Goal: Information Seeking & Learning: Learn about a topic

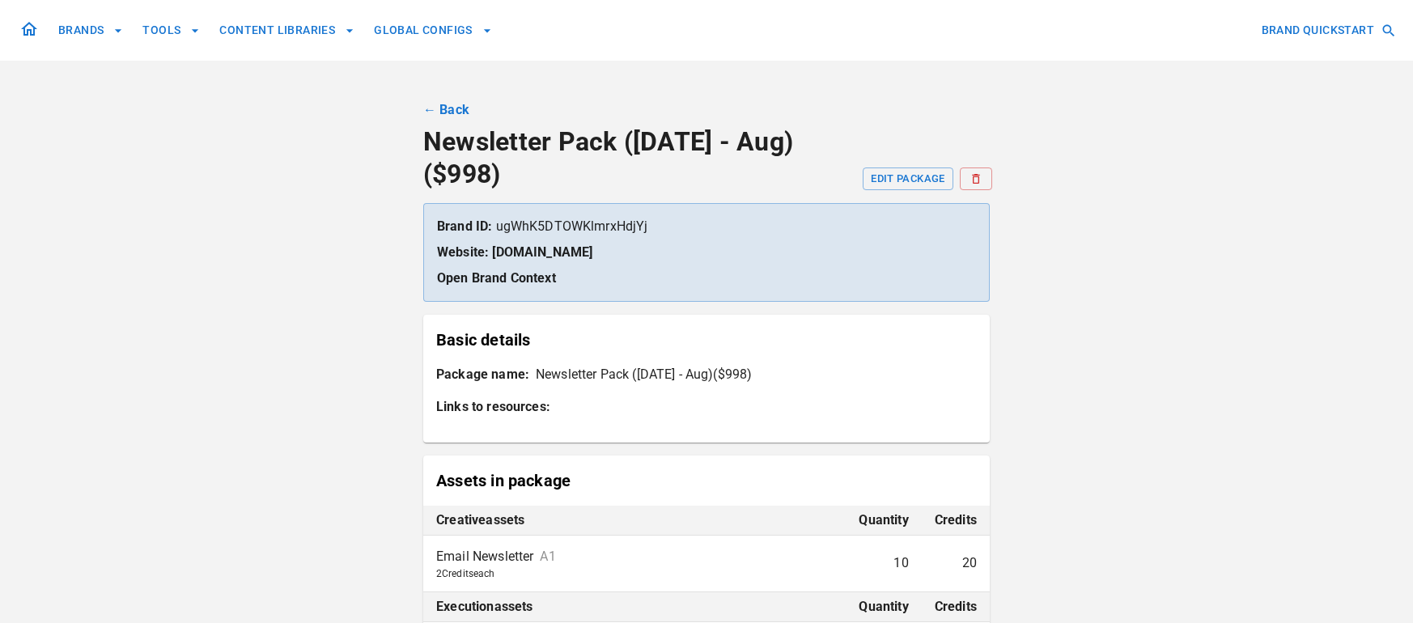
click at [32, 36] on icon at bounding box center [28, 28] width 19 height 19
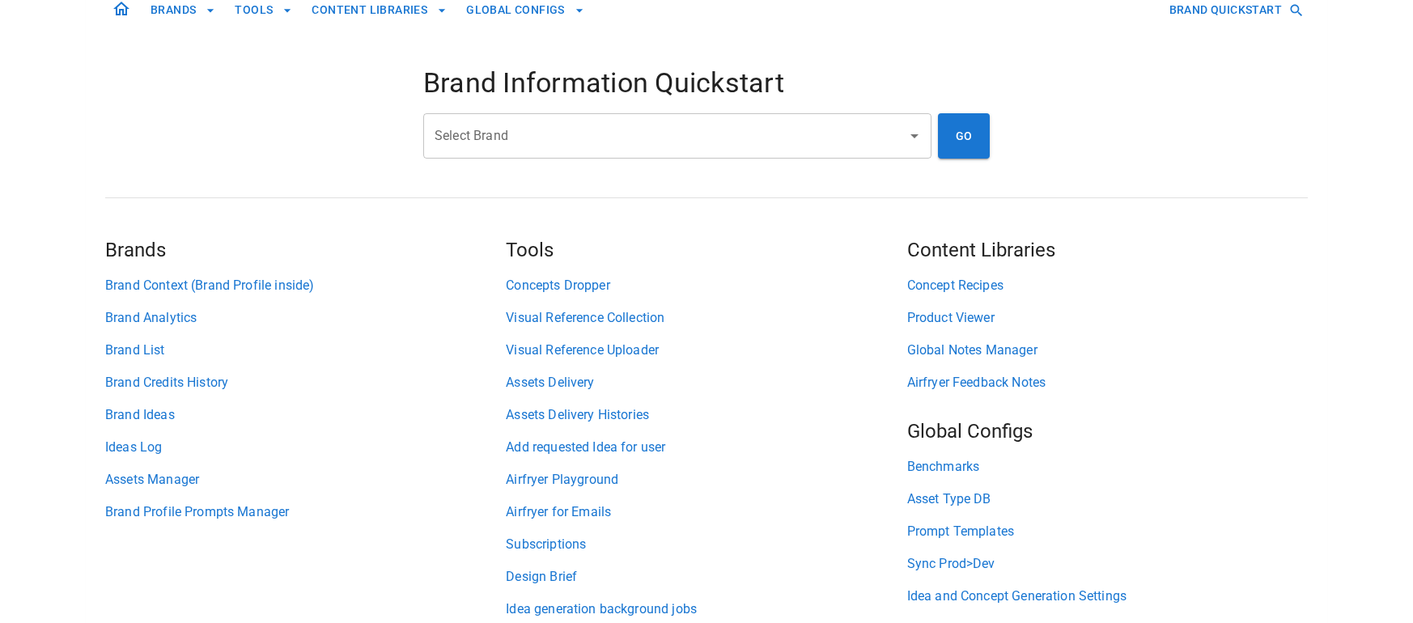
scroll to position [89, 0]
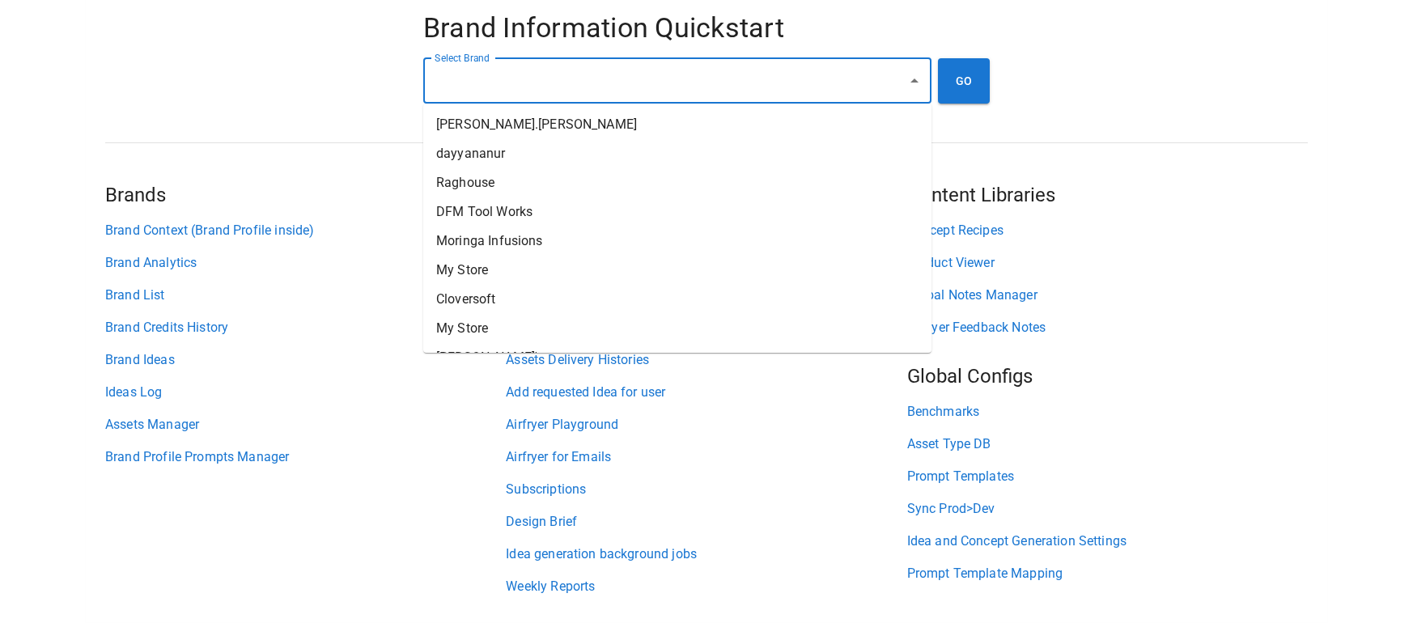
click at [562, 85] on input "Select Brand" at bounding box center [665, 81] width 469 height 31
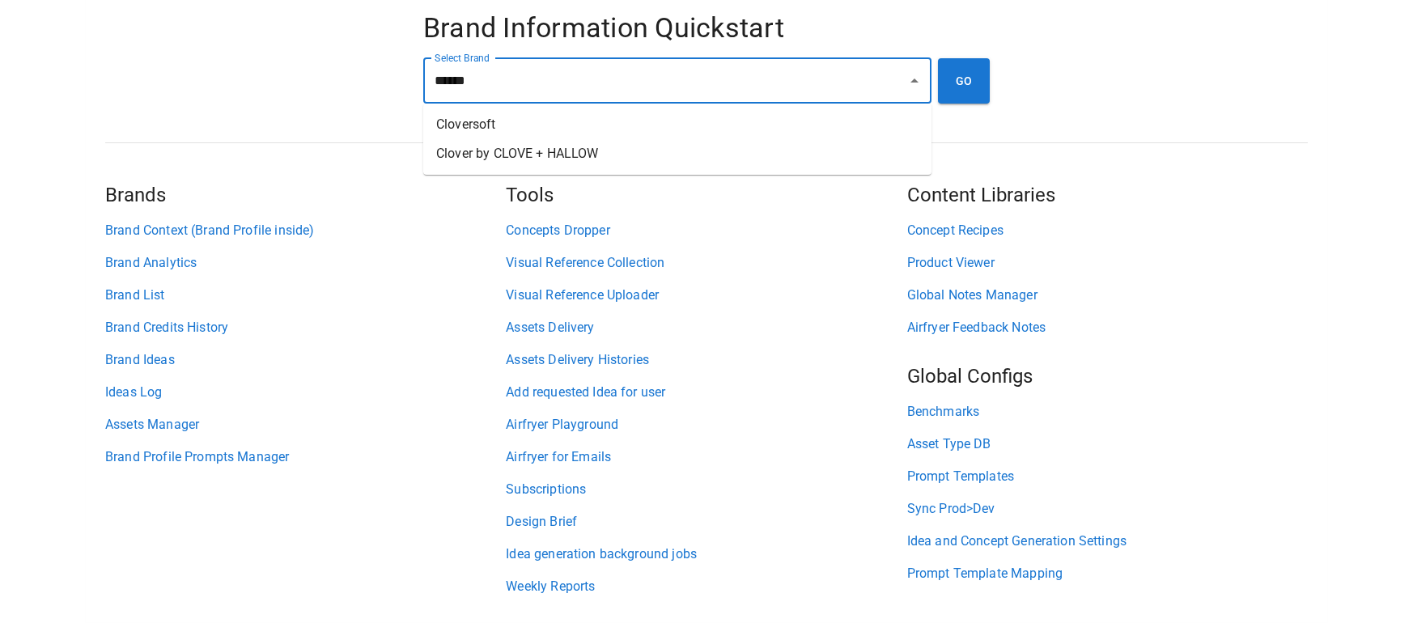
click at [529, 150] on li "Clover by CLOVE + HALLOW" at bounding box center [677, 153] width 508 height 29
type input "**********"
click at [948, 80] on button "GO" at bounding box center [964, 80] width 52 height 45
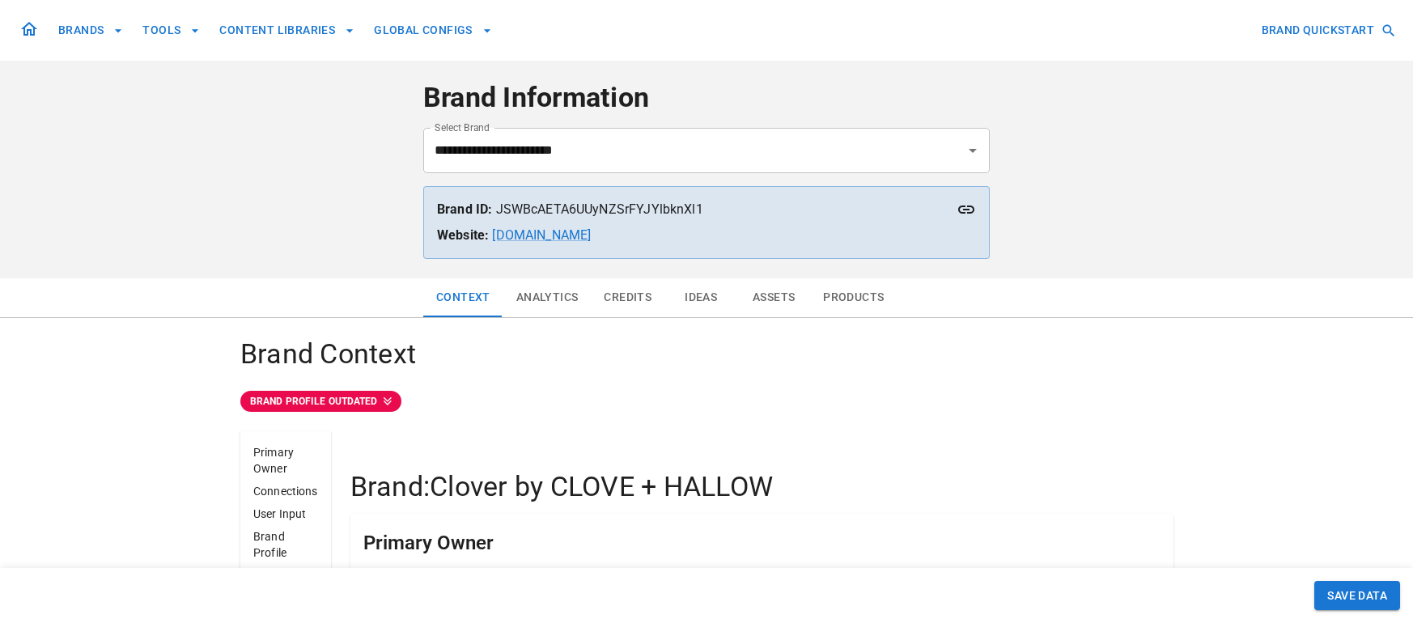
click at [694, 300] on button "Ideas" at bounding box center [700, 297] width 73 height 39
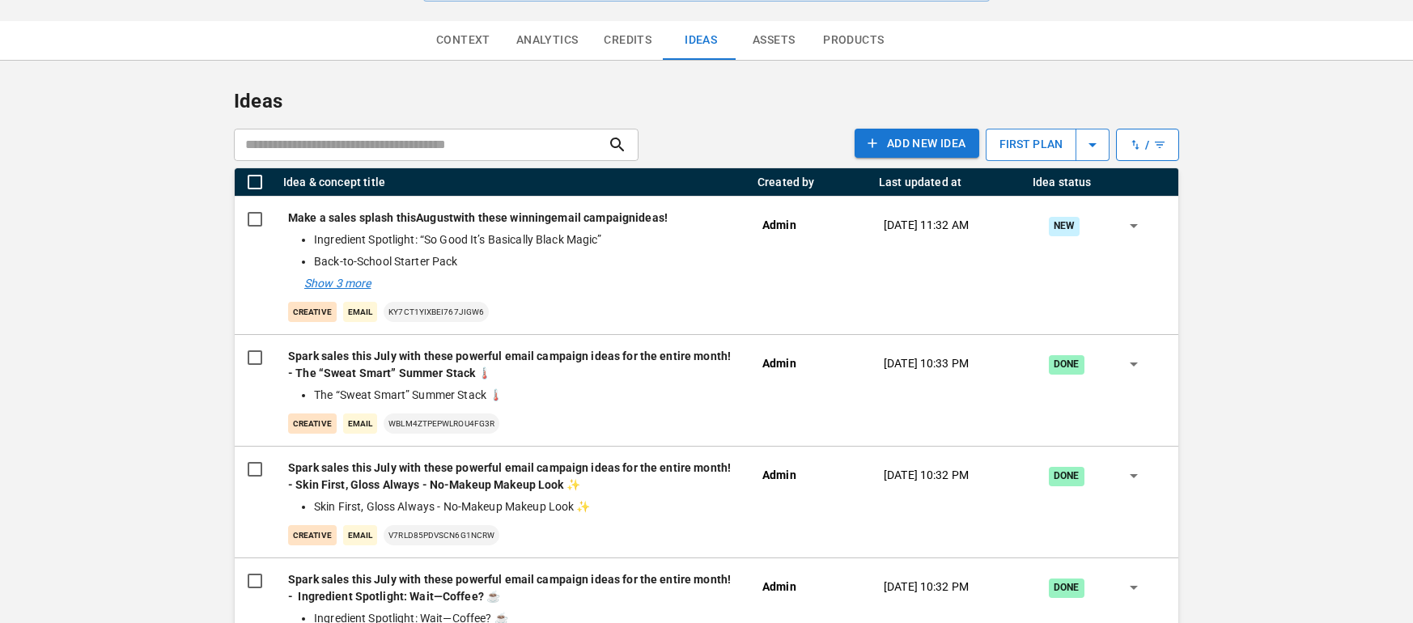
scroll to position [274, 0]
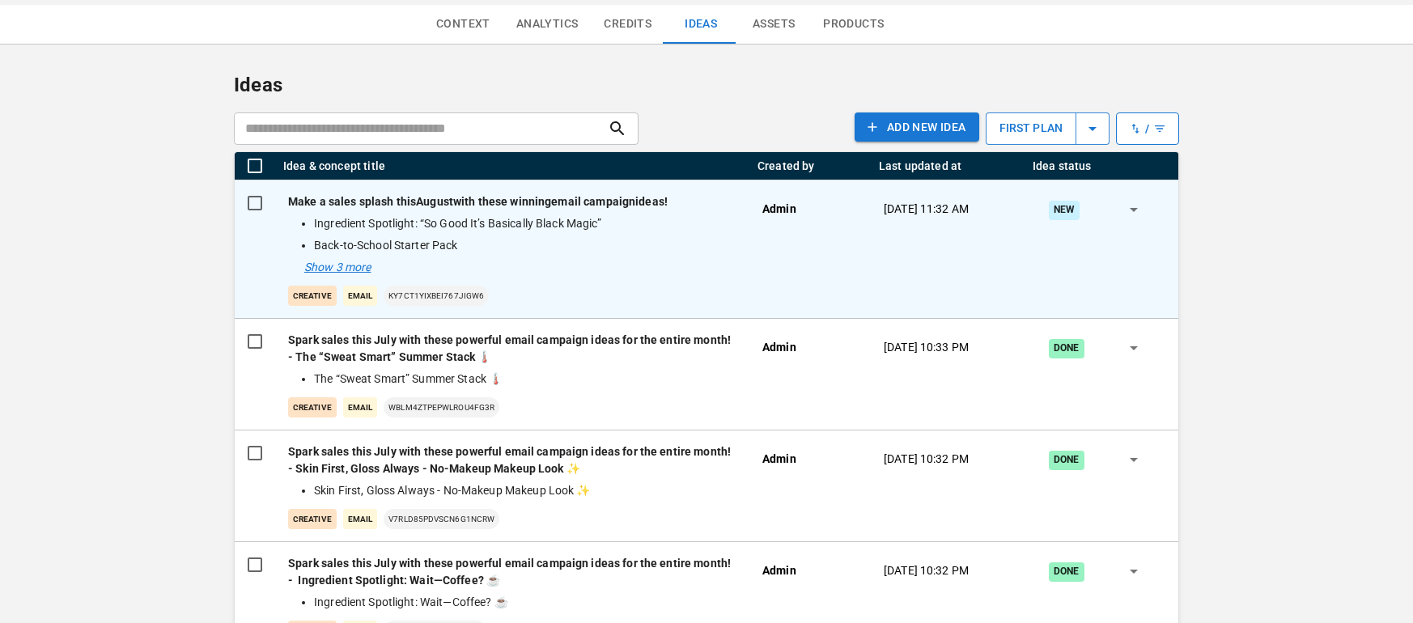
click at [896, 249] on div "[DATE] 11:32 AM" at bounding box center [948, 249] width 154 height 138
click at [572, 261] on div "Make a sales splash this August with these winning email campaign ideas! Ingred…" at bounding box center [512, 249] width 448 height 112
click at [357, 201] on p "Make a sales splash this August with these winning email campaign ideas!" at bounding box center [512, 201] width 448 height 17
click at [626, 235] on ul "Ingredient Spotlight: “So Good It’s Basically Black Magic” Back-to-School Start…" at bounding box center [506, 234] width 448 height 39
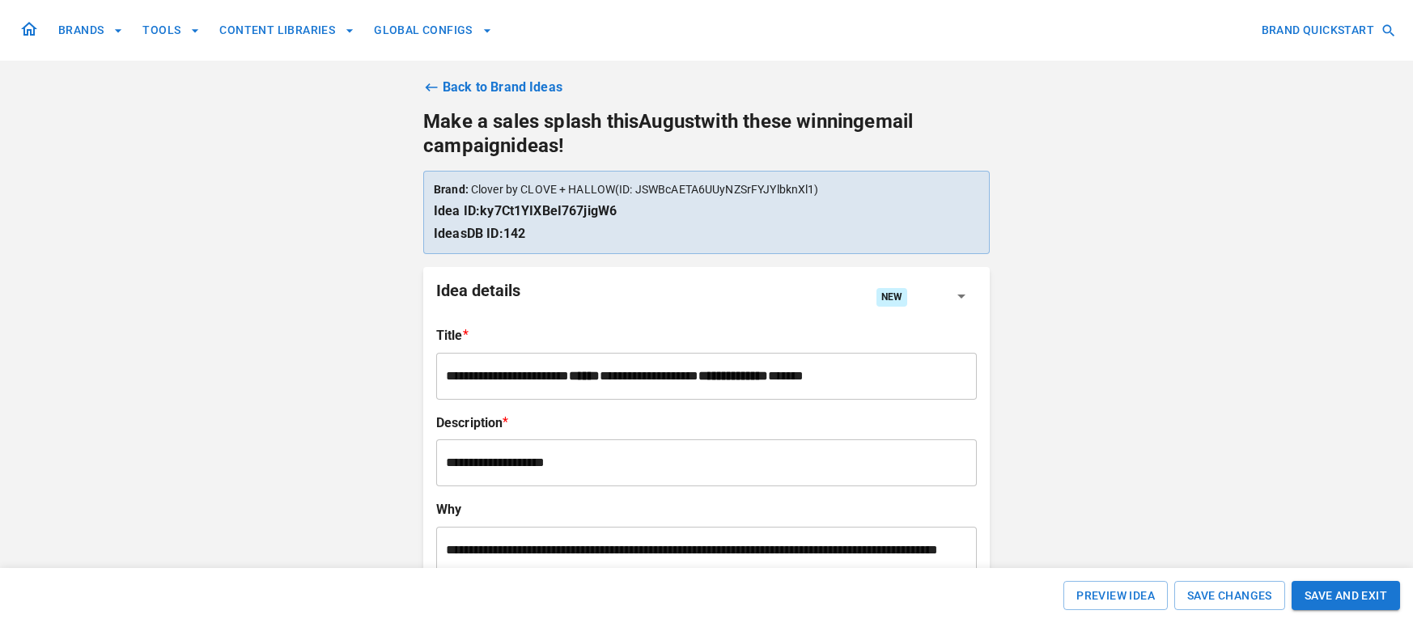
click at [485, 87] on link "Back to Brand Ideas" at bounding box center [706, 87] width 566 height 19
click at [463, 79] on link "Back to Brand Ideas" at bounding box center [706, 87] width 566 height 19
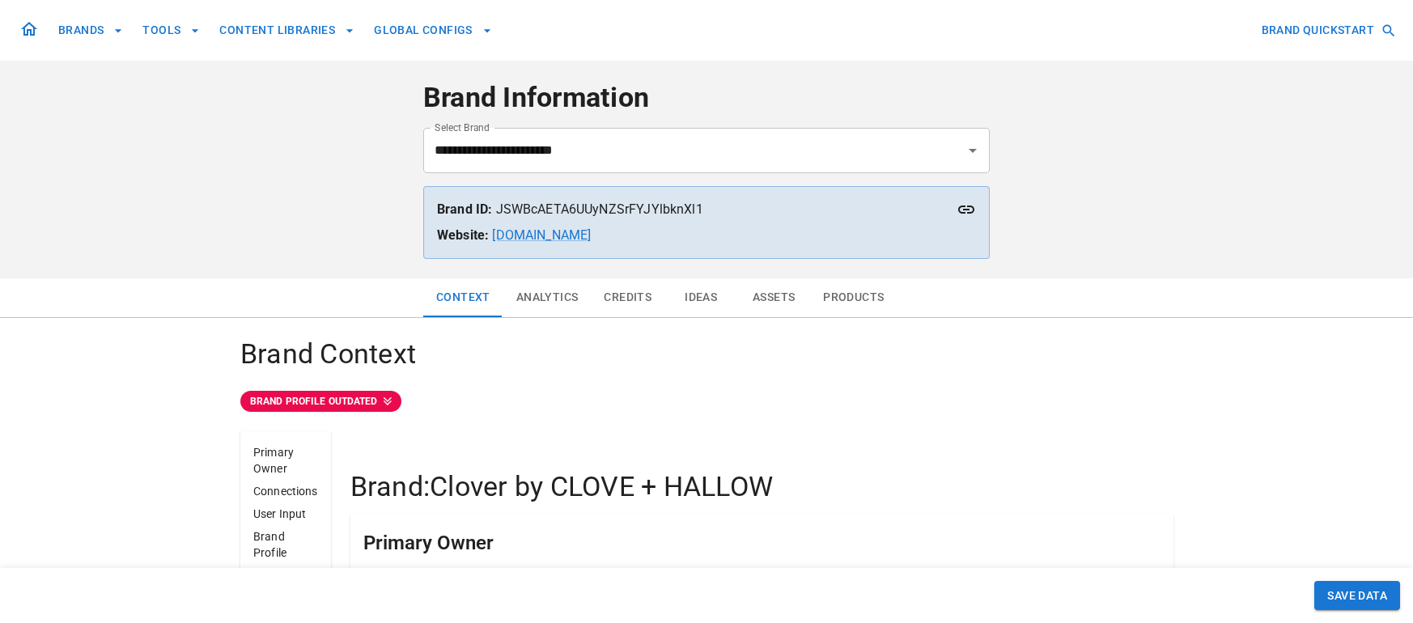
scroll to position [74, 0]
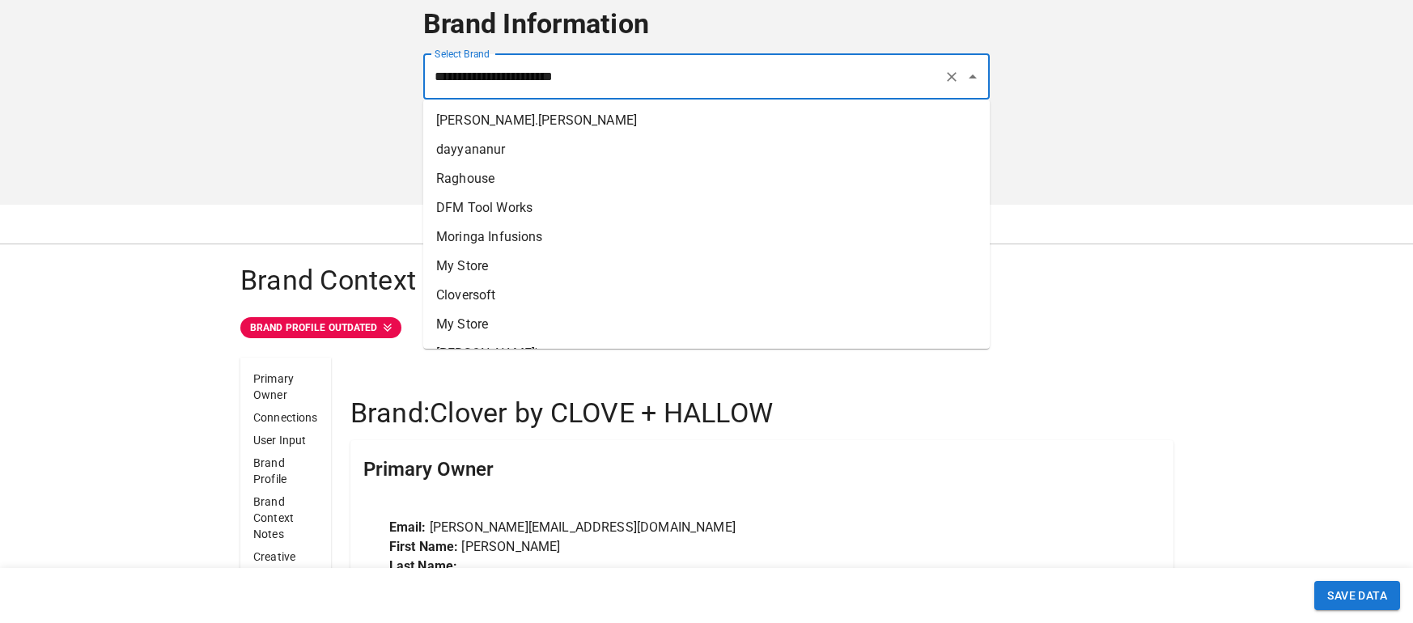
click at [609, 81] on input "**********" at bounding box center [684, 77] width 507 height 31
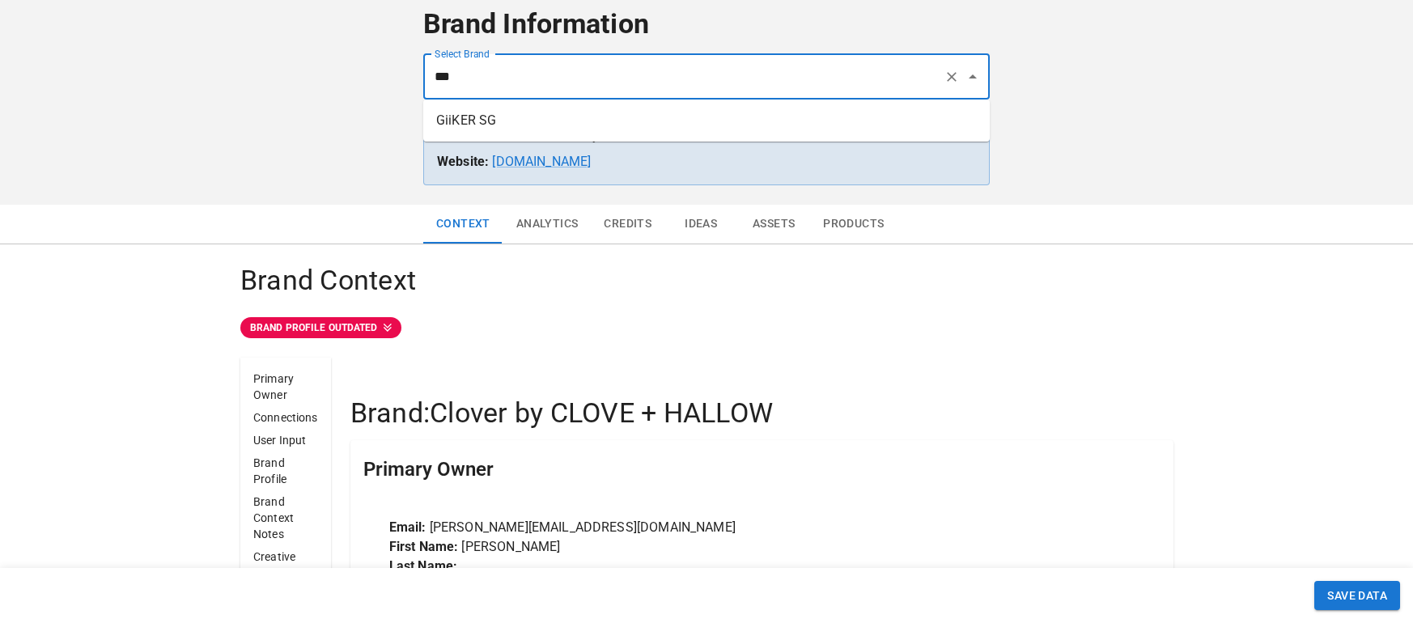
click at [568, 126] on li "GiiKER SG" at bounding box center [706, 120] width 566 height 29
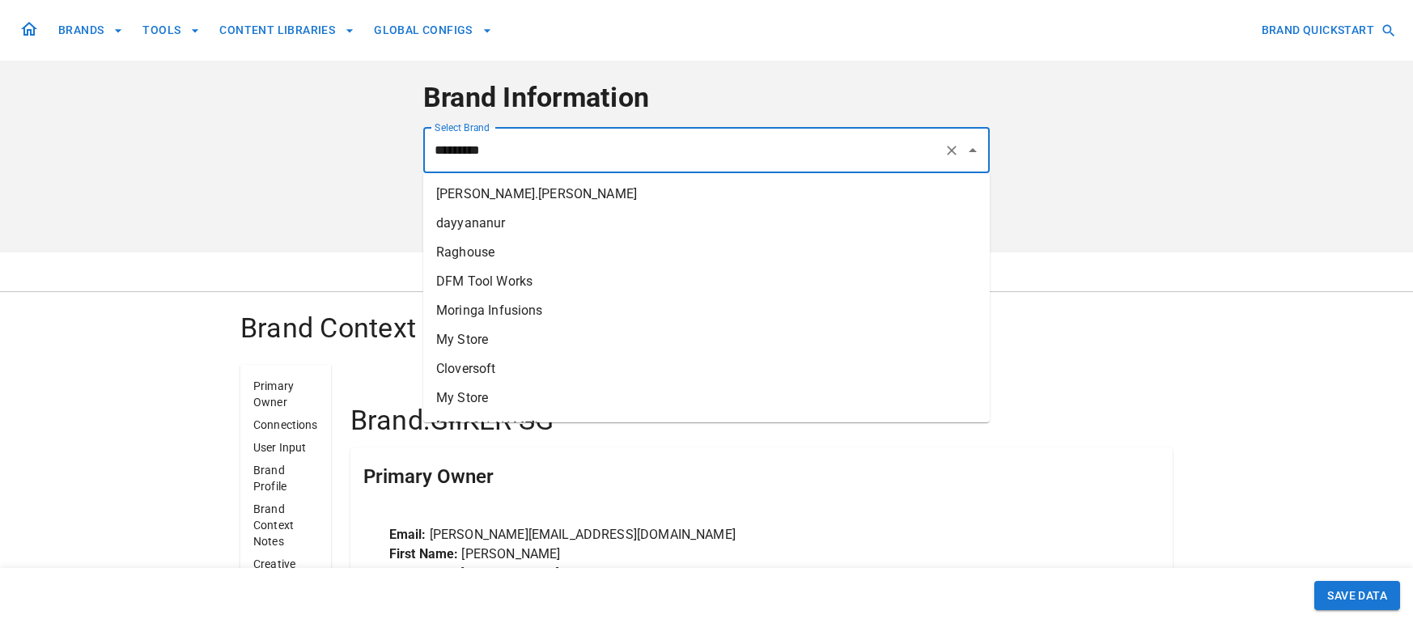
click at [709, 150] on input "*********" at bounding box center [684, 150] width 507 height 31
click at [241, 265] on div "Context Analytics Credits Ideas Assets Products" at bounding box center [706, 272] width 1413 height 40
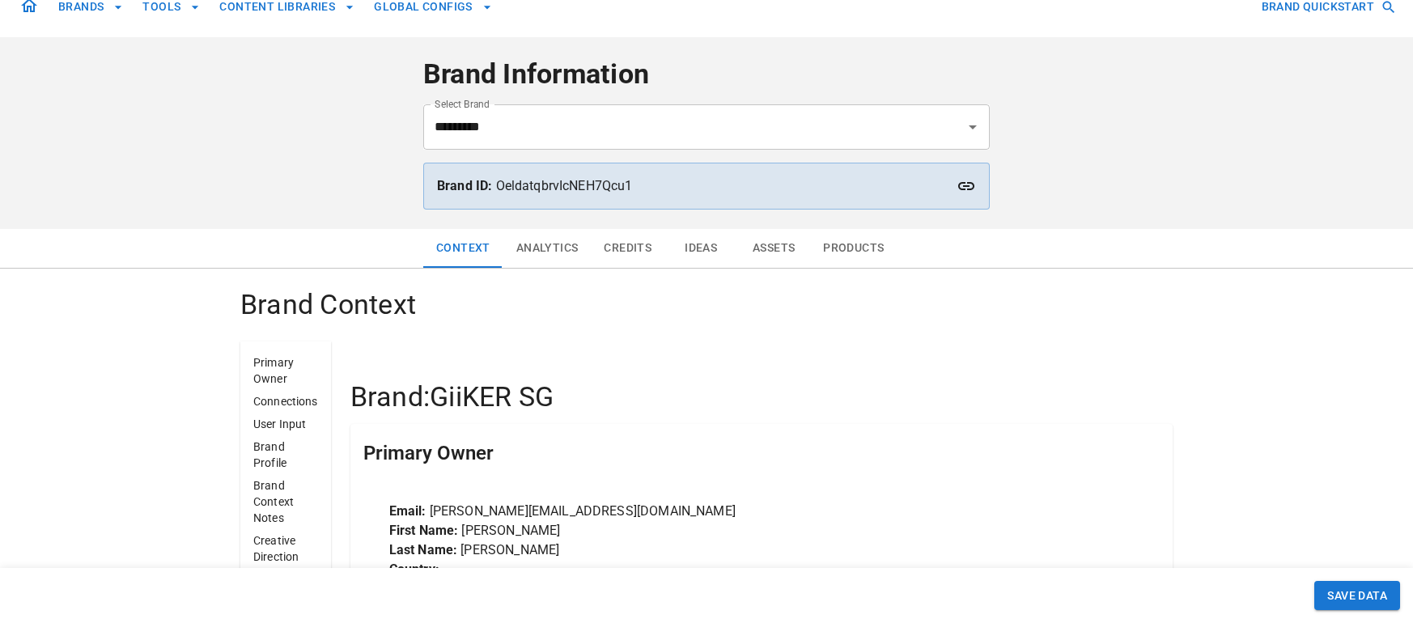
scroll to position [24, 0]
click at [706, 240] on button "Ideas" at bounding box center [700, 247] width 73 height 39
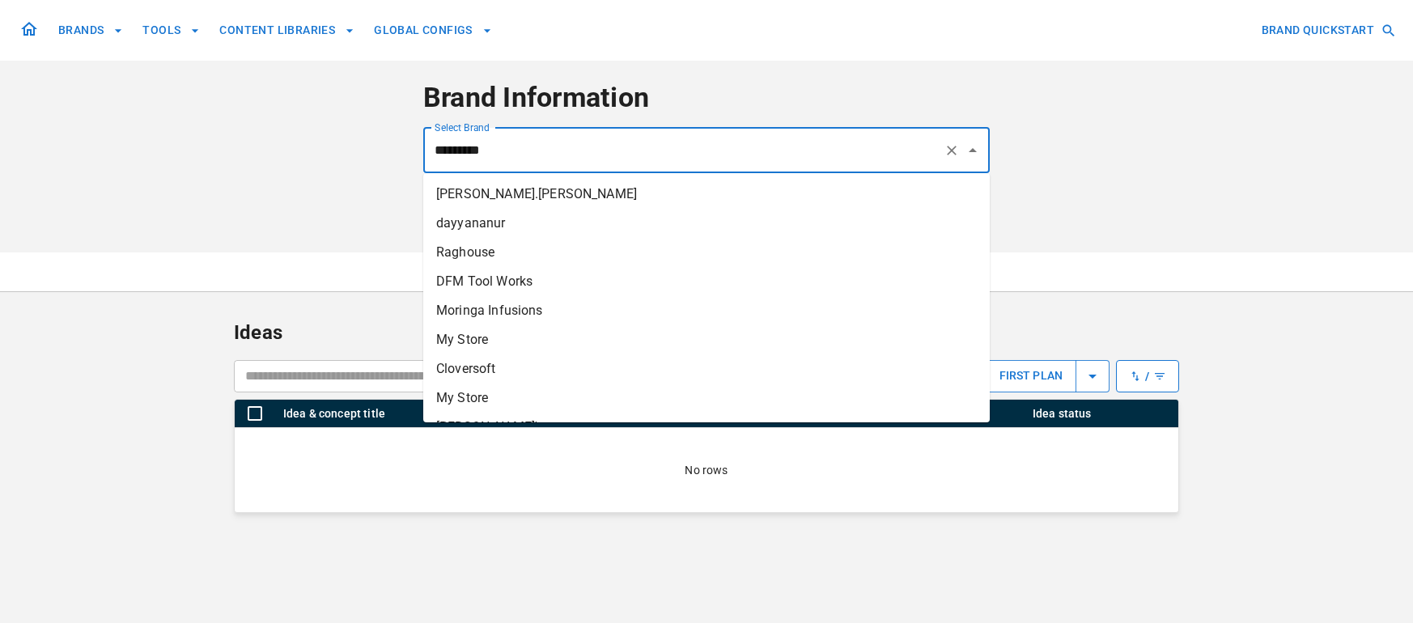
click at [539, 144] on input "*********" at bounding box center [684, 150] width 507 height 31
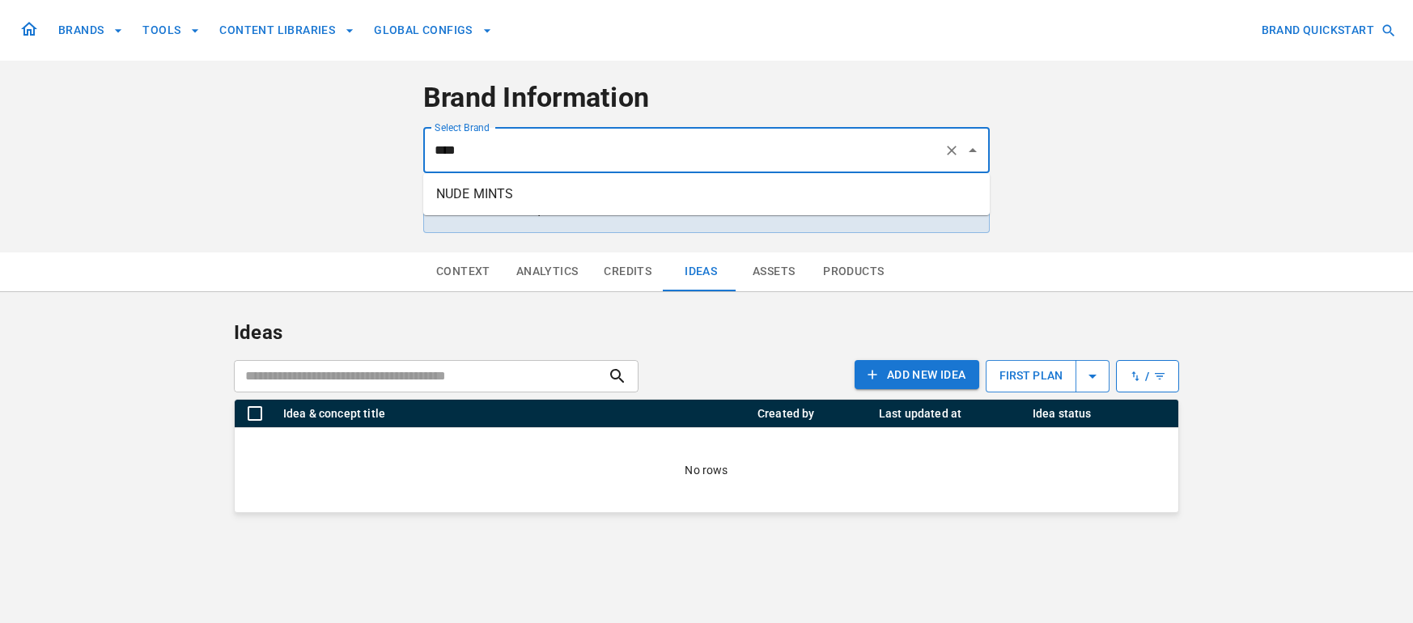
click at [502, 190] on li "NUDE MINTS" at bounding box center [706, 194] width 566 height 29
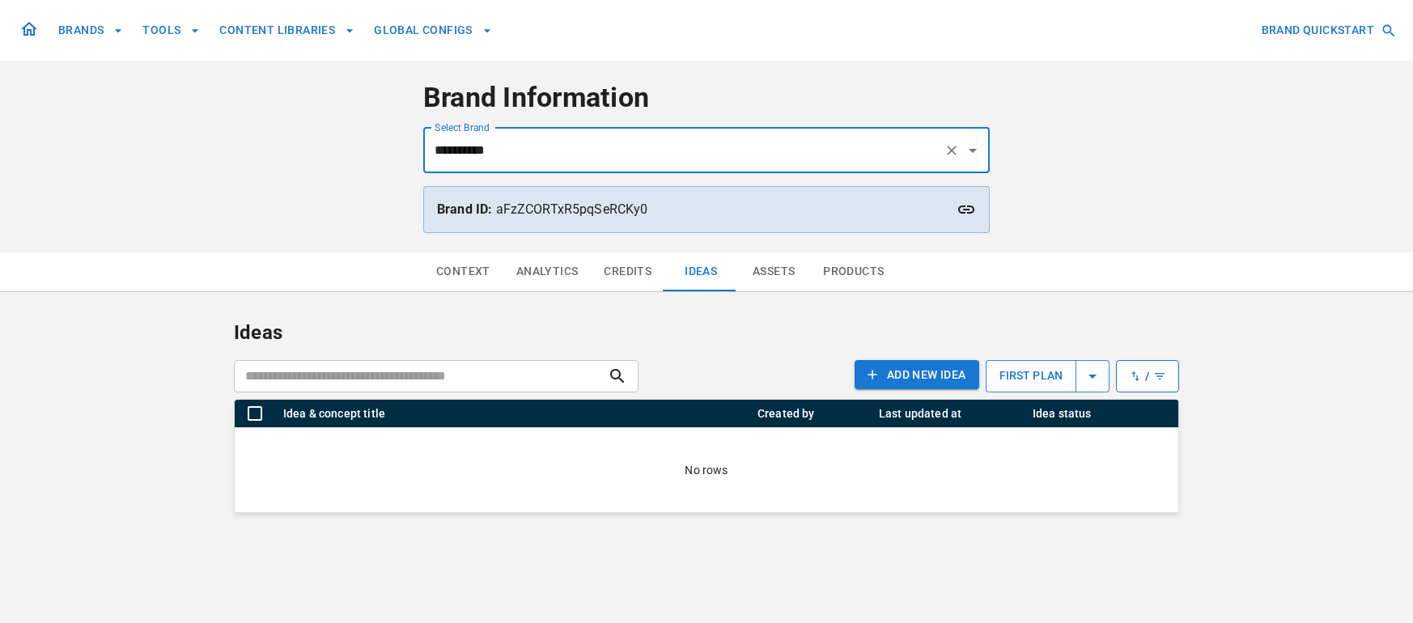
type input "**********"
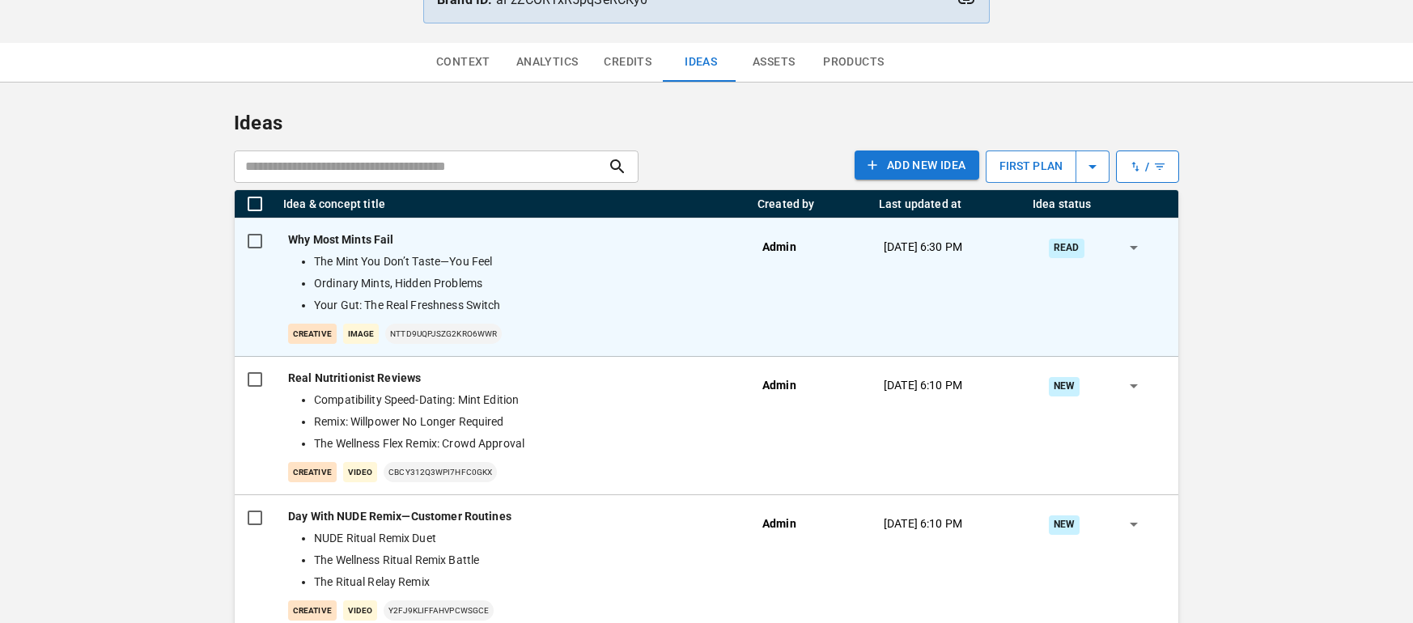
scroll to position [226, 0]
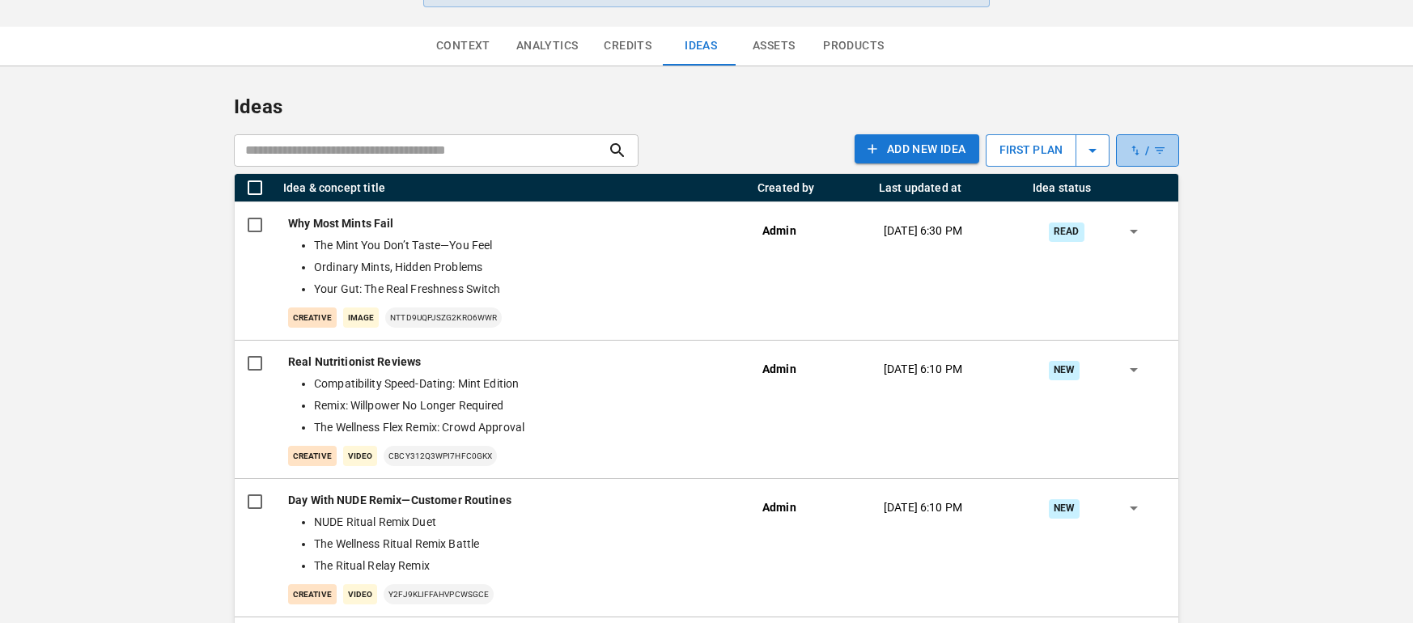
click at [1165, 153] on icon "button" at bounding box center [1147, 150] width 37 height 13
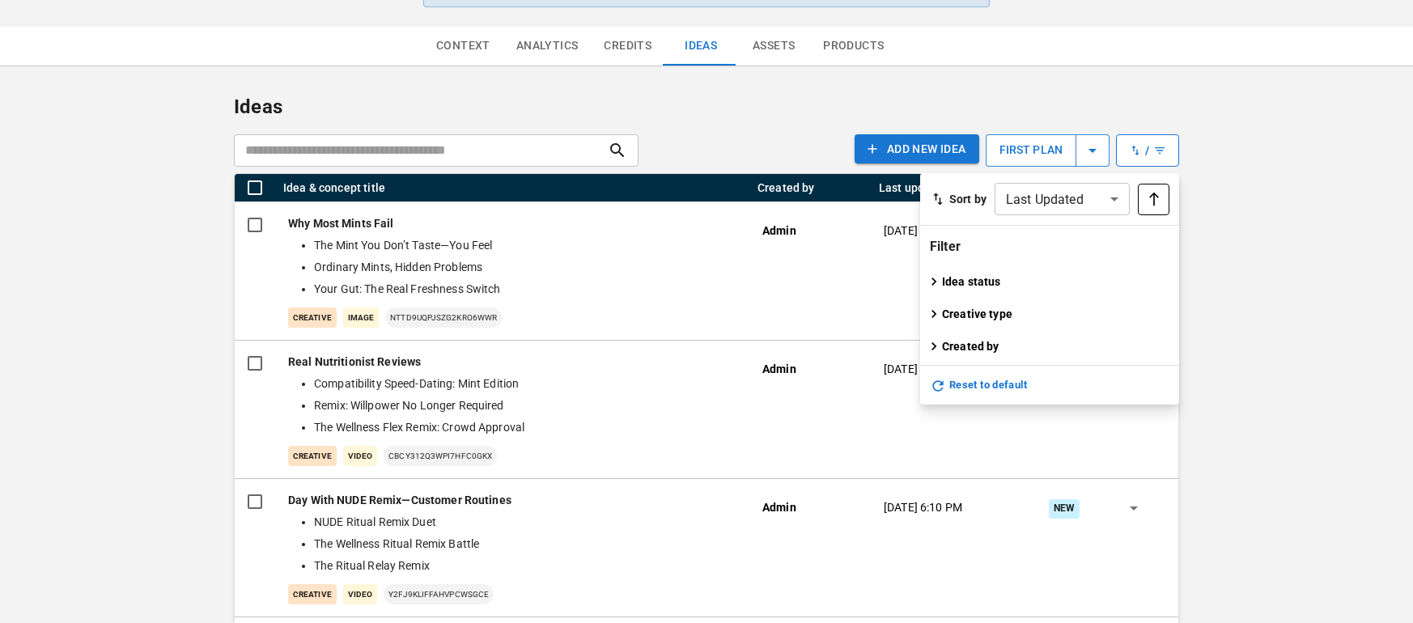
click at [937, 312] on icon "button" at bounding box center [934, 314] width 16 height 16
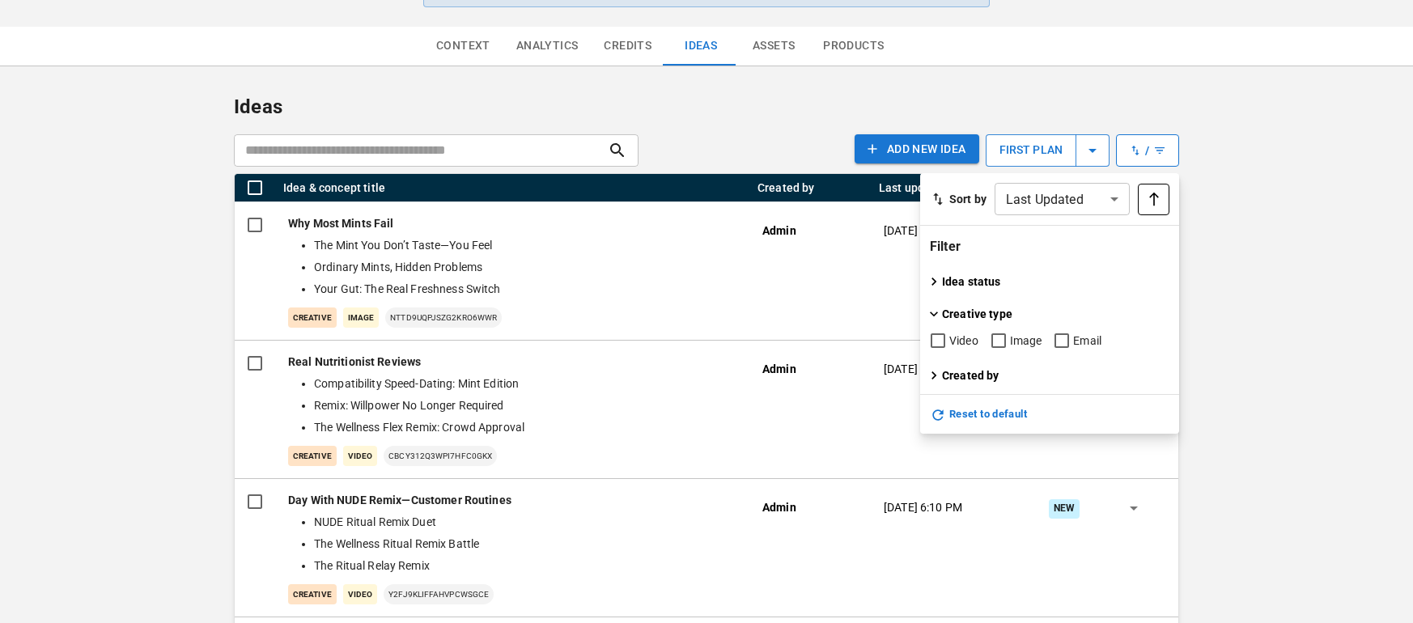
click at [1084, 335] on span "Email" at bounding box center [1087, 341] width 28 height 17
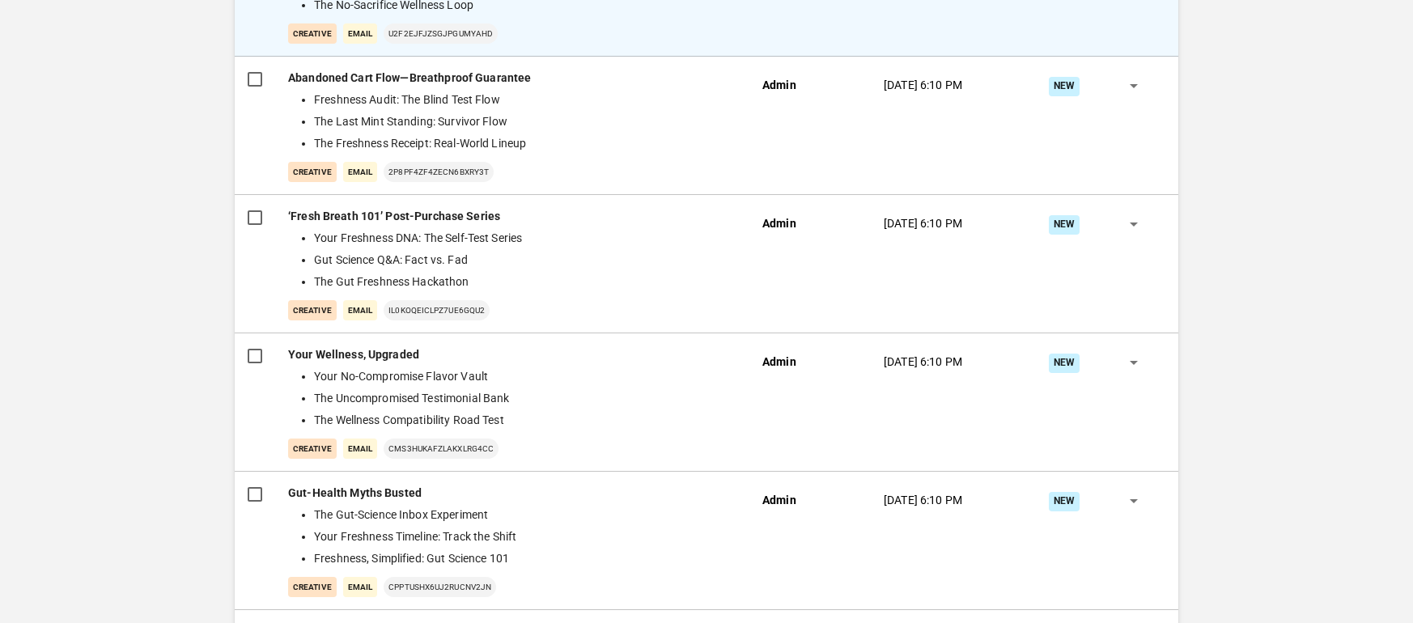
scroll to position [844, 0]
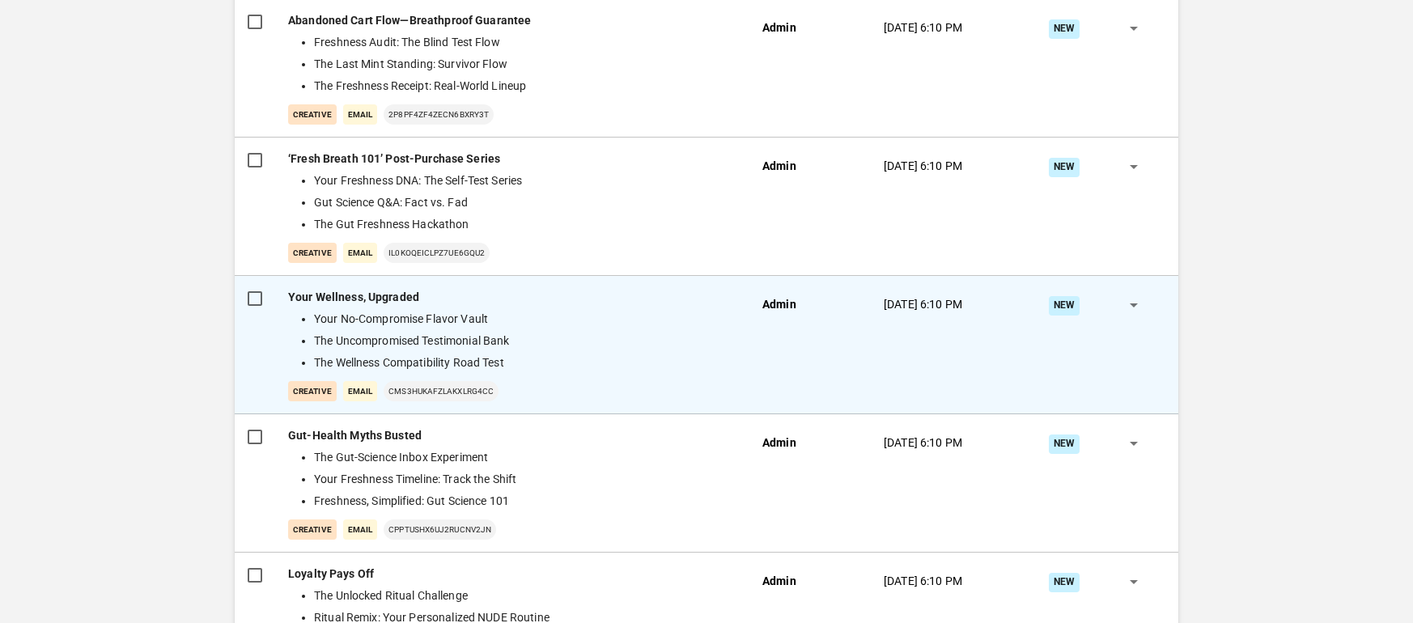
click at [604, 359] on li "The Wellness Compatibility Road Test" at bounding box center [522, 362] width 416 height 17
click at [800, 353] on div "Admin" at bounding box center [809, 345] width 121 height 138
click at [358, 299] on p "Your Wellness, Upgraded" at bounding box center [512, 297] width 448 height 17
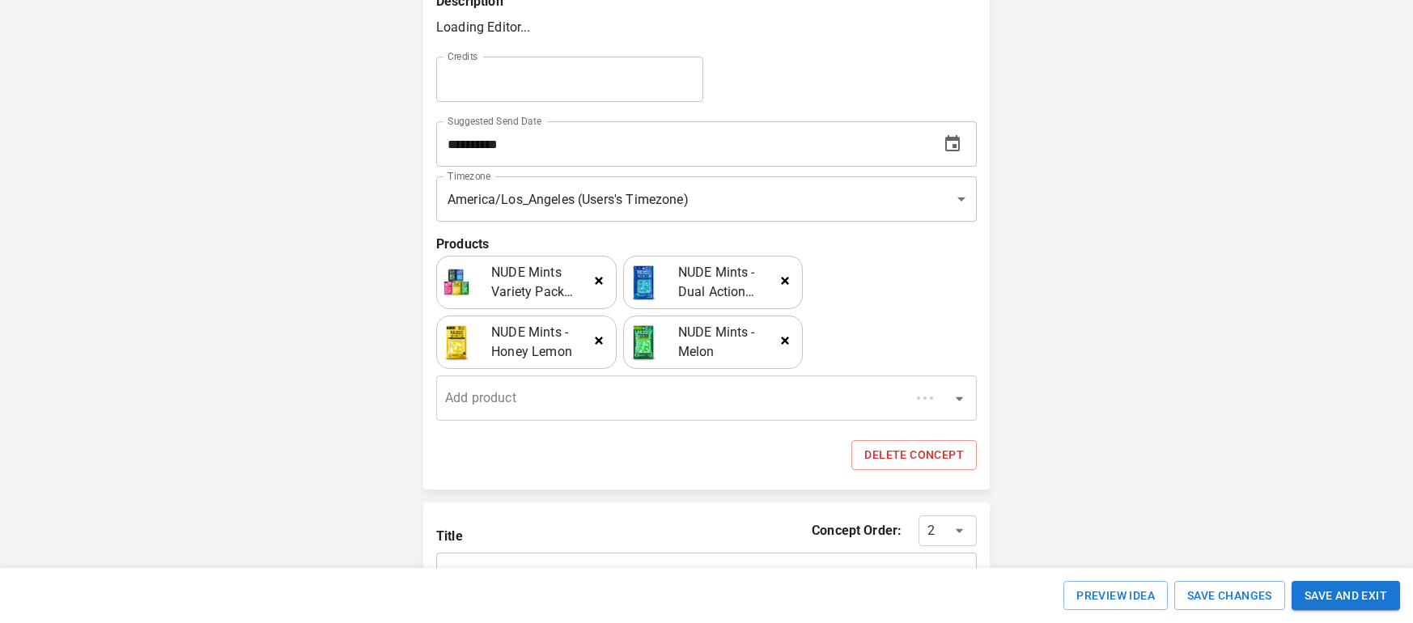
type input "**********"
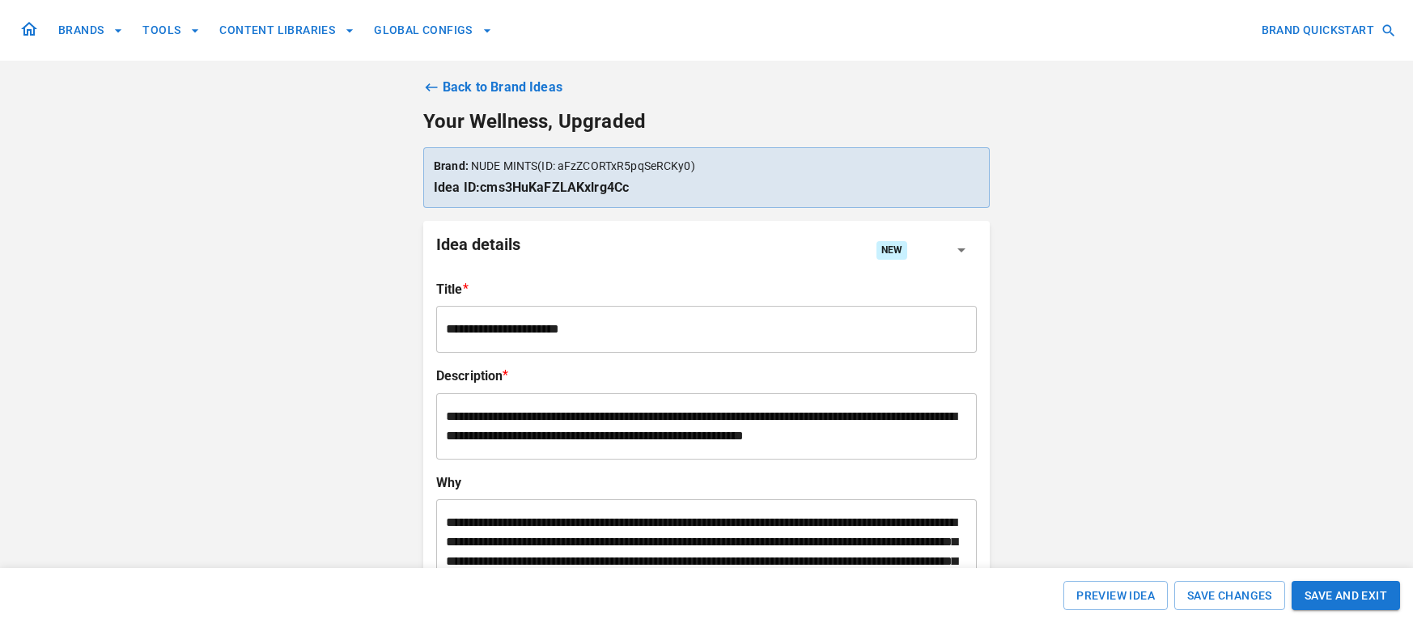
click at [27, 29] on icon at bounding box center [29, 29] width 16 height 14
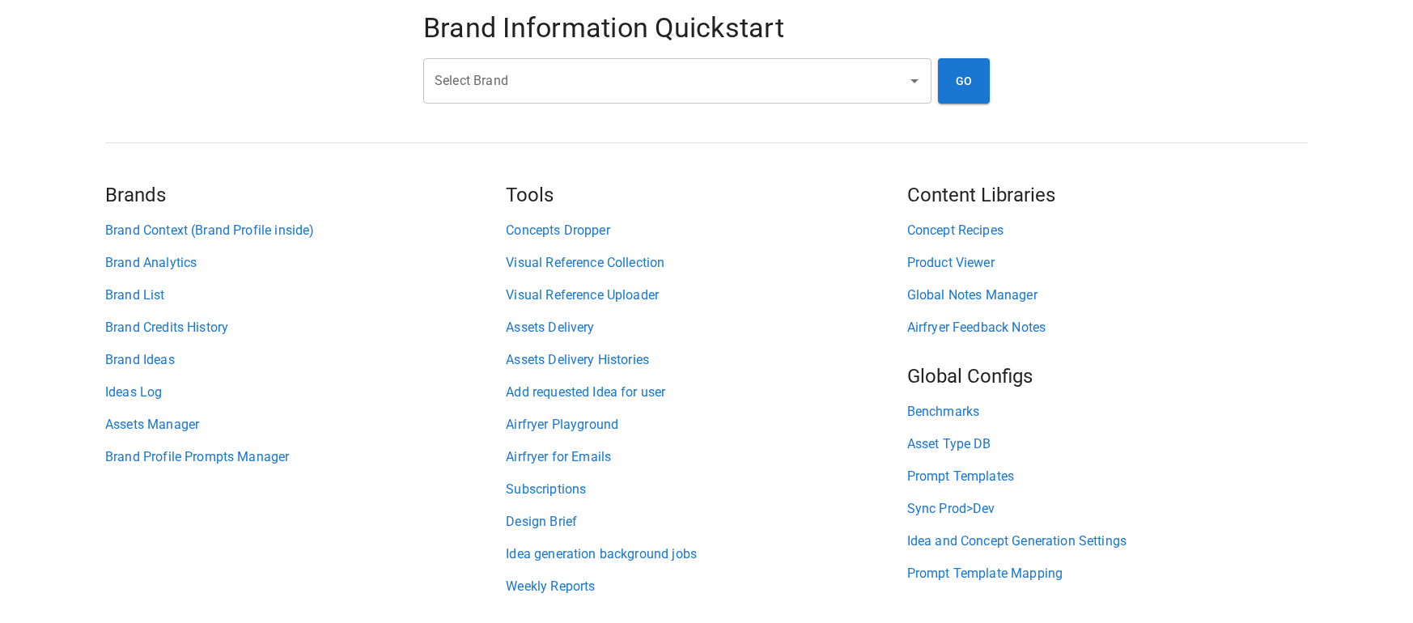
scroll to position [78, 0]
